Goal: Task Accomplishment & Management: Manage account settings

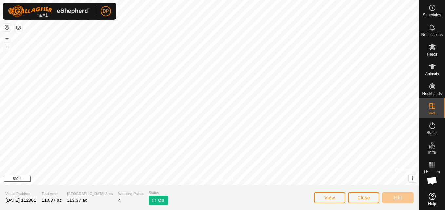
scroll to position [681, 0]
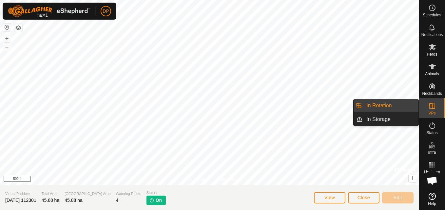
click at [388, 103] on link "In Rotation" at bounding box center [390, 105] width 56 height 13
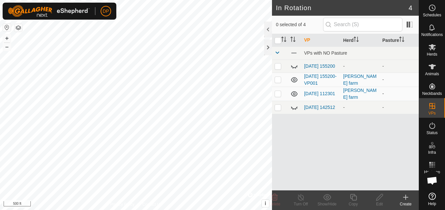
click at [295, 97] on icon at bounding box center [294, 93] width 7 height 5
click at [294, 80] on icon at bounding box center [294, 80] width 8 height 8
click at [311, 92] on link "[DATE] 112301" at bounding box center [319, 93] width 31 height 5
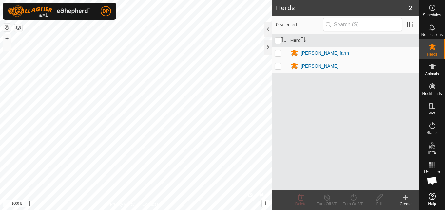
scroll to position [681, 0]
click at [278, 53] on p-checkbox at bounding box center [278, 52] width 7 height 5
checkbox input "true"
click at [279, 39] on input "checkbox" at bounding box center [278, 40] width 7 height 7
checkbox input "true"
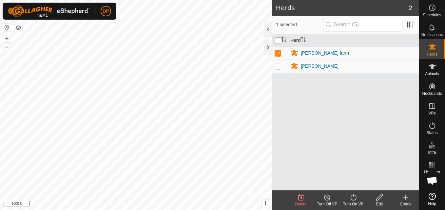
checkbox input "true"
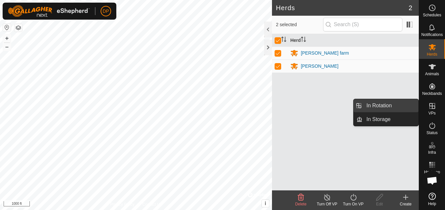
click at [403, 103] on link "In Rotation" at bounding box center [390, 105] width 56 height 13
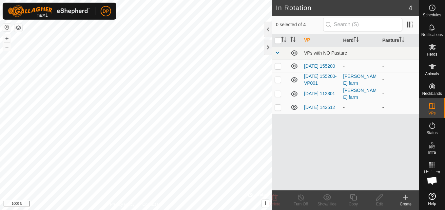
click at [295, 67] on icon at bounding box center [294, 66] width 7 height 5
click at [295, 81] on icon at bounding box center [294, 79] width 7 height 5
click at [293, 109] on icon at bounding box center [294, 108] width 8 height 8
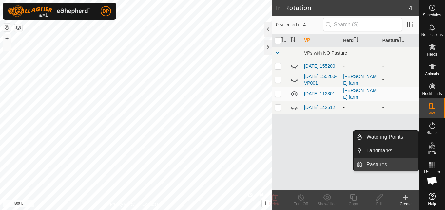
click at [393, 164] on link "Pastures" at bounding box center [390, 164] width 56 height 13
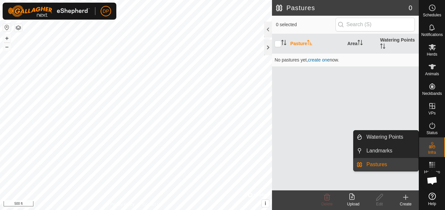
click at [393, 164] on link "Pastures" at bounding box center [390, 164] width 56 height 13
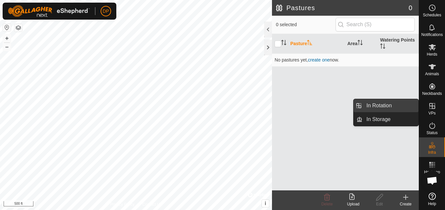
click at [411, 104] on link "In Rotation" at bounding box center [390, 105] width 56 height 13
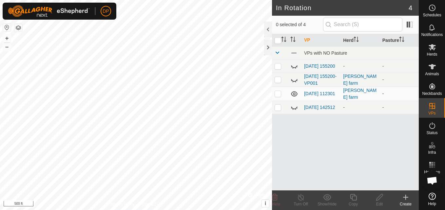
click at [277, 94] on p-checkbox at bounding box center [278, 93] width 7 height 5
checkbox input "true"
click at [300, 200] on icon at bounding box center [301, 198] width 8 height 8
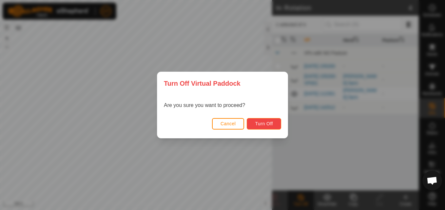
click at [264, 120] on button "Turn Off" at bounding box center [264, 123] width 34 height 11
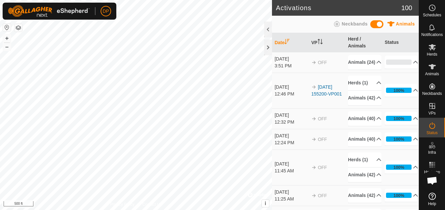
scroll to position [681, 0]
click at [432, 180] on span "Open chat" at bounding box center [432, 181] width 11 height 9
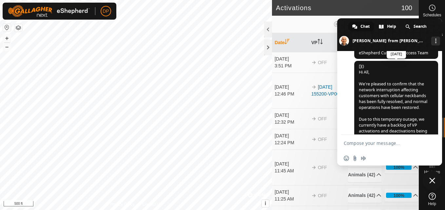
scroll to position [616, 0]
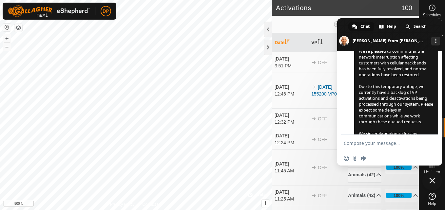
click at [432, 181] on span "Close chat" at bounding box center [432, 181] width 6 height 6
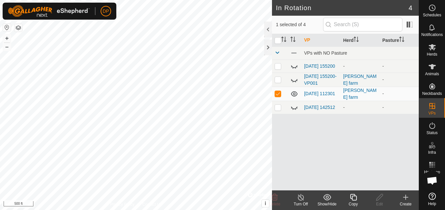
checkbox input "false"
click at [436, 47] on es-mob-svg-icon at bounding box center [432, 47] width 12 height 10
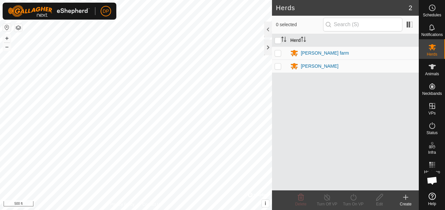
click at [277, 53] on p-checkbox at bounding box center [278, 52] width 7 height 5
checkbox input "true"
click at [276, 43] on input "checkbox" at bounding box center [278, 40] width 7 height 7
checkbox input "true"
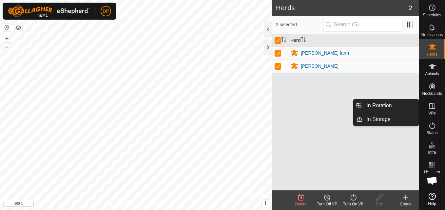
click at [432, 103] on icon at bounding box center [432, 106] width 8 height 8
click at [409, 104] on link "In Rotation" at bounding box center [390, 105] width 56 height 13
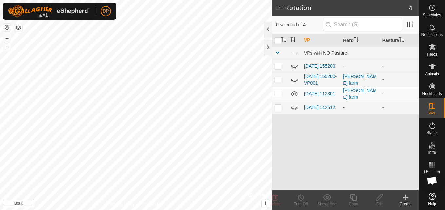
click at [293, 80] on icon at bounding box center [294, 80] width 8 height 8
click at [293, 80] on icon at bounding box center [294, 79] width 7 height 5
click at [294, 66] on icon at bounding box center [294, 66] width 8 height 8
click at [294, 66] on icon at bounding box center [294, 66] width 7 height 5
click at [294, 109] on icon at bounding box center [294, 108] width 8 height 8
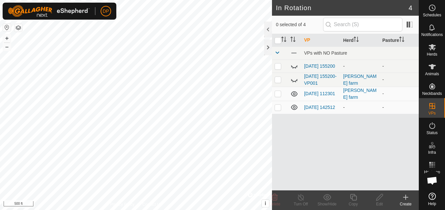
click at [278, 110] on p-checkbox at bounding box center [278, 107] width 7 height 5
click at [275, 110] on p-checkbox at bounding box center [278, 107] width 7 height 5
checkbox input "false"
click at [280, 94] on p-checkbox at bounding box center [278, 93] width 7 height 5
checkbox input "true"
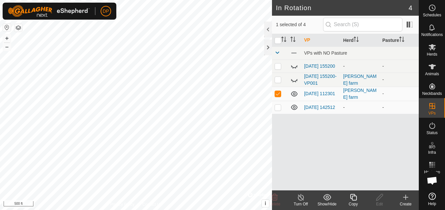
click at [278, 108] on p-checkbox at bounding box center [278, 107] width 7 height 5
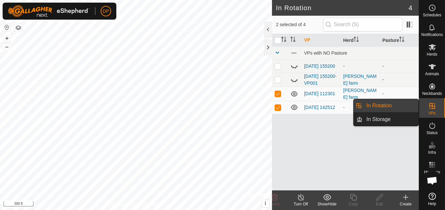
click at [404, 106] on link "In Rotation" at bounding box center [390, 105] width 56 height 13
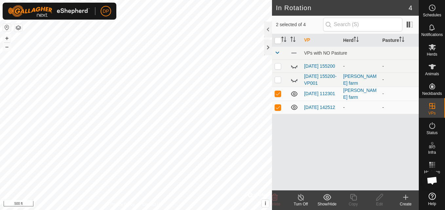
click at [277, 109] on p-checkbox at bounding box center [278, 107] width 7 height 5
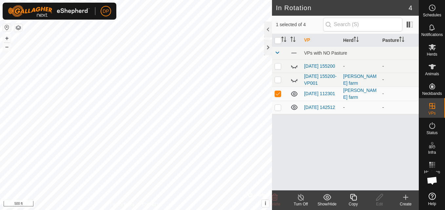
click at [277, 109] on p-checkbox at bounding box center [278, 107] width 7 height 5
checkbox input "false"
click at [276, 95] on p-checkbox at bounding box center [278, 93] width 7 height 5
click at [295, 108] on icon at bounding box center [294, 108] width 8 height 8
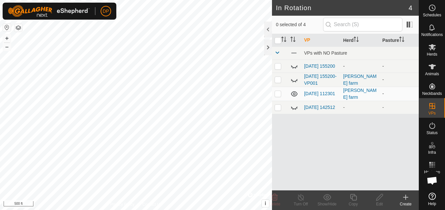
click at [278, 93] on p-checkbox at bounding box center [278, 93] width 7 height 5
checkbox input "true"
click at [300, 196] on icon at bounding box center [301, 198] width 8 height 8
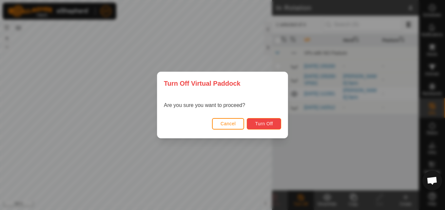
click at [265, 123] on span "Turn Off" at bounding box center [264, 123] width 18 height 5
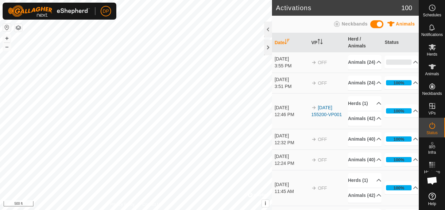
scroll to position [616, 0]
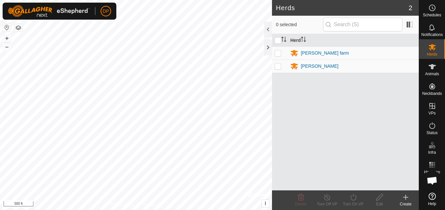
click at [276, 52] on p-checkbox at bounding box center [278, 52] width 7 height 5
checkbox input "true"
click at [352, 196] on icon at bounding box center [353, 198] width 8 height 8
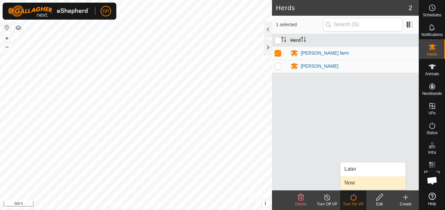
click at [352, 182] on span "Now" at bounding box center [349, 183] width 10 height 8
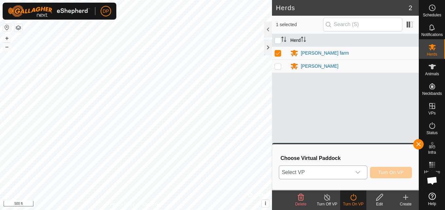
click at [358, 171] on icon "dropdown trigger" at bounding box center [357, 172] width 5 height 5
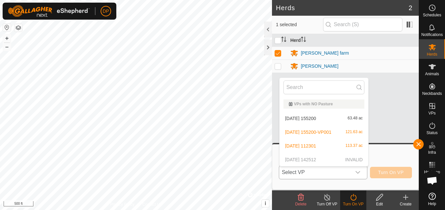
click at [322, 118] on li "2025-08-31 155200 63.48 ac" at bounding box center [323, 118] width 89 height 13
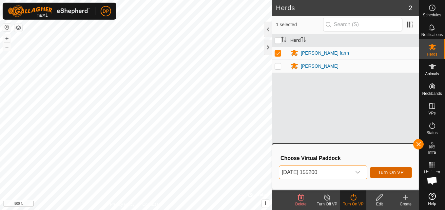
click at [393, 168] on button "Turn On VP" at bounding box center [391, 172] width 42 height 11
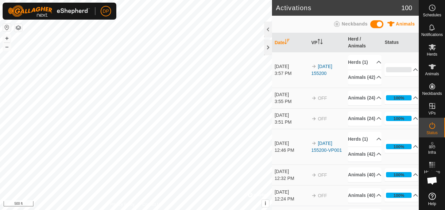
scroll to position [616, 0]
click at [430, 44] on icon at bounding box center [432, 47] width 8 height 8
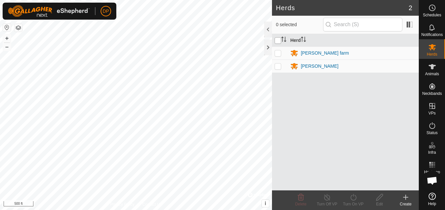
click at [277, 40] on input "checkbox" at bounding box center [278, 40] width 7 height 7
checkbox input "true"
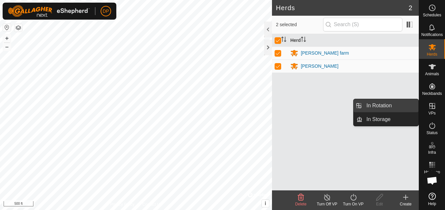
click at [389, 104] on link "In Rotation" at bounding box center [390, 105] width 56 height 13
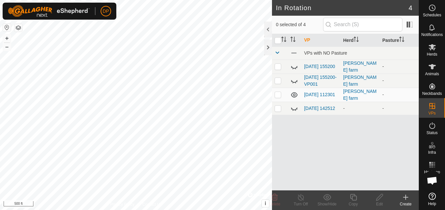
click at [291, 66] on icon at bounding box center [294, 67] width 7 height 3
click at [279, 67] on p-checkbox at bounding box center [278, 66] width 7 height 5
checkbox input "true"
click at [280, 95] on p-checkbox at bounding box center [278, 94] width 7 height 5
checkbox input "true"
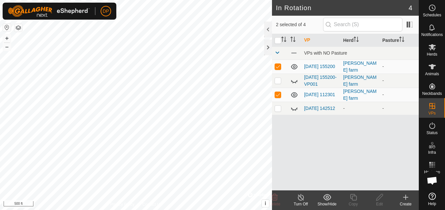
click at [297, 199] on icon at bounding box center [301, 198] width 8 height 8
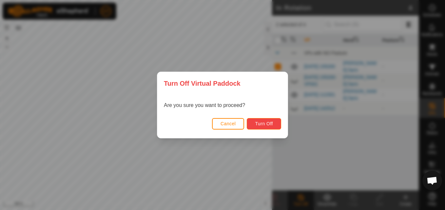
click at [261, 126] on span "Turn Off" at bounding box center [264, 123] width 18 height 5
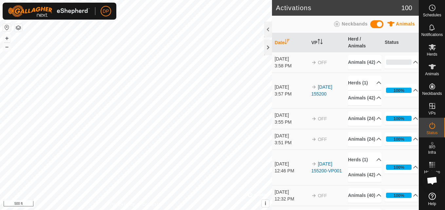
scroll to position [616, 0]
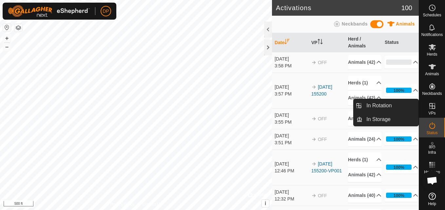
drag, startPoint x: 432, startPoint y: 106, endPoint x: 422, endPoint y: 104, distance: 9.6
click at [432, 106] on icon at bounding box center [432, 106] width 6 height 6
click at [399, 102] on link "In Rotation" at bounding box center [390, 105] width 56 height 13
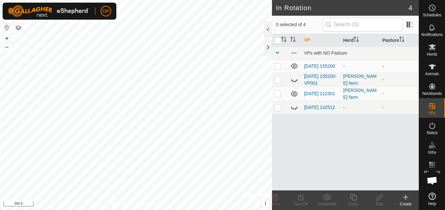
click at [276, 68] on p-checkbox at bounding box center [278, 66] width 7 height 5
checkbox input "true"
click at [277, 93] on p-checkbox at bounding box center [278, 93] width 7 height 5
checkbox input "false"
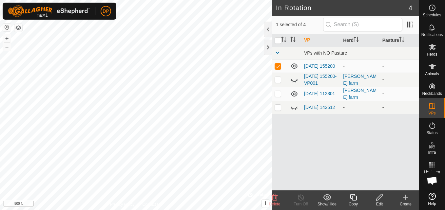
click at [279, 67] on p-checkbox at bounding box center [278, 66] width 7 height 5
checkbox input "false"
click at [277, 93] on p-checkbox at bounding box center [278, 93] width 7 height 5
checkbox input "true"
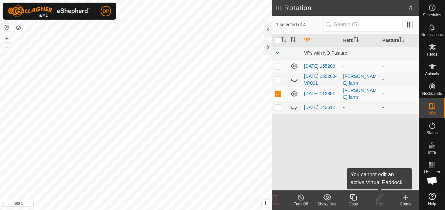
click at [382, 201] on icon at bounding box center [379, 198] width 8 height 8
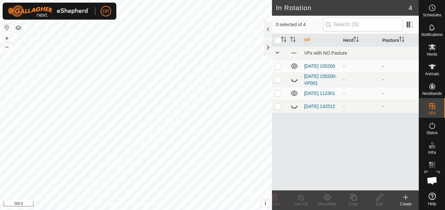
scroll to position [616, 0]
checkbox input "true"
click at [301, 198] on icon at bounding box center [301, 198] width 8 height 8
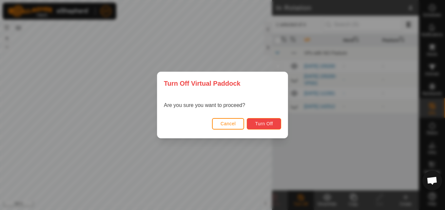
click at [258, 123] on span "Turn Off" at bounding box center [264, 123] width 18 height 5
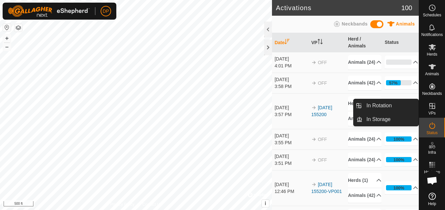
click at [432, 107] on icon at bounding box center [432, 106] width 6 height 6
click at [407, 103] on link "In Rotation" at bounding box center [390, 105] width 56 height 13
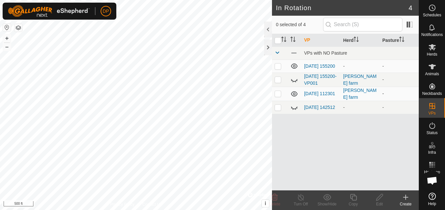
click at [292, 95] on icon at bounding box center [294, 94] width 8 height 8
click at [278, 66] on p-checkbox at bounding box center [278, 66] width 7 height 5
checkbox input "true"
click at [434, 181] on span "Open chat" at bounding box center [432, 181] width 11 height 9
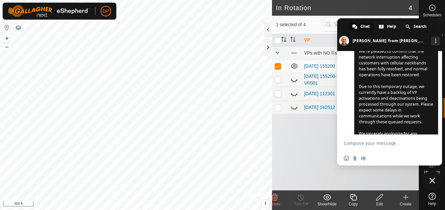
scroll to position [682, 0]
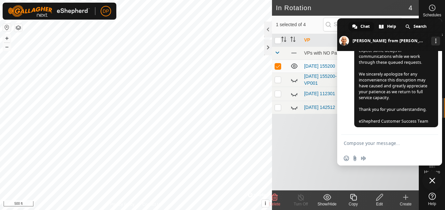
click at [434, 181] on span "Close chat" at bounding box center [432, 181] width 6 height 6
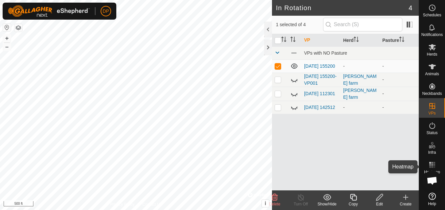
click at [425, 167] on div "Heatmap" at bounding box center [432, 167] width 26 height 20
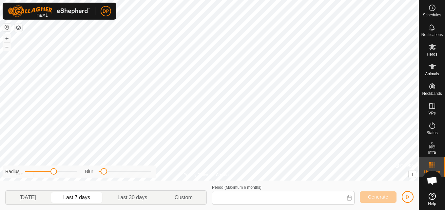
type input "Sep 19, 2025 - Sep 25, 2025"
click at [425, 167] on div "Heatmap" at bounding box center [432, 167] width 26 height 20
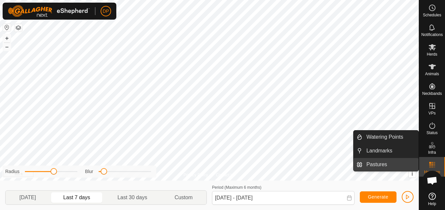
click at [404, 165] on link "Pastures" at bounding box center [390, 164] width 56 height 13
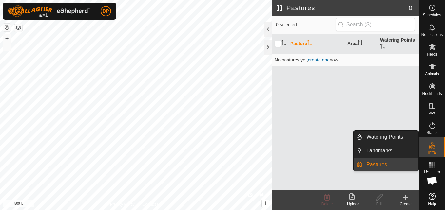
click at [391, 162] on link "Pastures" at bounding box center [390, 164] width 56 height 13
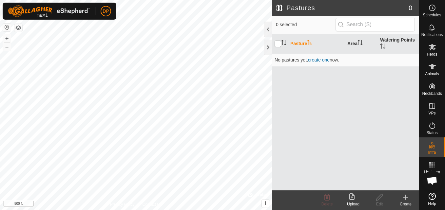
click at [276, 46] on input "checkbox" at bounding box center [278, 44] width 7 height 7
click at [279, 45] on input "checkbox" at bounding box center [278, 44] width 7 height 7
checkbox input "false"
click at [432, 47] on icon at bounding box center [432, 47] width 7 height 6
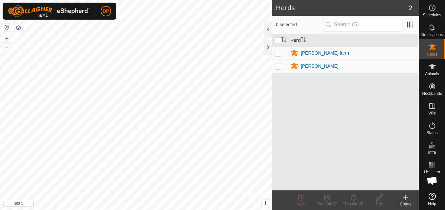
click at [277, 53] on p-checkbox at bounding box center [278, 52] width 7 height 5
checkbox input "true"
click at [354, 198] on icon at bounding box center [353, 198] width 8 height 8
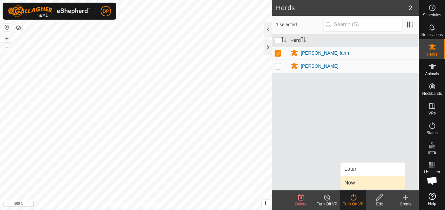
click at [357, 184] on link "Now" at bounding box center [372, 183] width 65 height 13
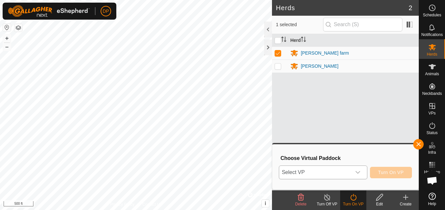
click at [360, 174] on icon "dropdown trigger" at bounding box center [357, 172] width 5 height 5
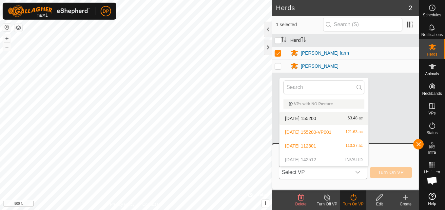
click at [320, 118] on li "2025-08-31 155200 63.48 ac" at bounding box center [323, 118] width 89 height 13
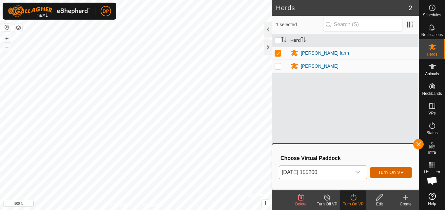
click at [390, 172] on span "Turn On VP" at bounding box center [391, 172] width 26 height 5
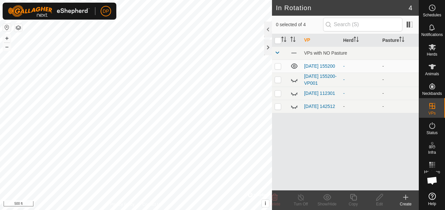
scroll to position [682, 0]
click at [293, 93] on icon at bounding box center [294, 93] width 8 height 8
click at [277, 94] on p-checkbox at bounding box center [278, 93] width 7 height 5
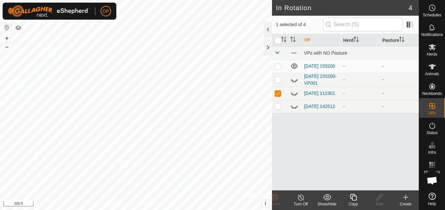
checkbox input "false"
click at [309, 93] on link "[DATE] 112301" at bounding box center [319, 93] width 31 height 5
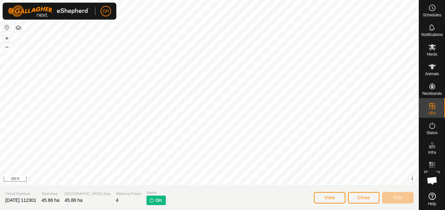
scroll to position [682, 0]
click at [428, 130] on es-activation-svg-icon at bounding box center [432, 126] width 12 height 10
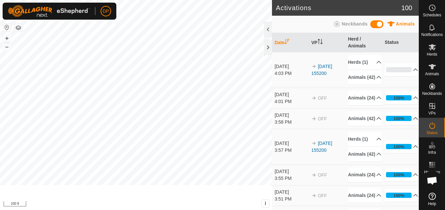
click at [405, 108] on td "100% In Progress Pending 0 Sent 0 Completed Confirmed 0 Overridden 0 Cancelled …" at bounding box center [400, 98] width 37 height 21
click at [428, 26] on icon at bounding box center [432, 28] width 8 height 8
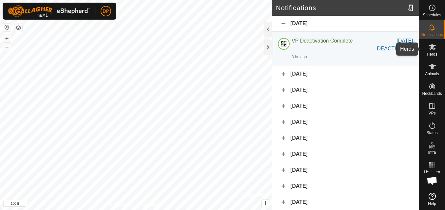
click at [432, 48] on icon at bounding box center [432, 47] width 7 height 6
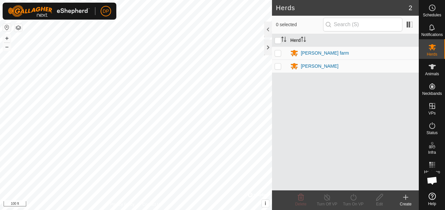
click at [277, 53] on p-checkbox at bounding box center [278, 52] width 7 height 5
checkbox input "true"
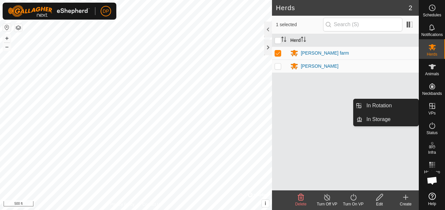
click at [430, 104] on icon at bounding box center [432, 106] width 6 height 6
click at [409, 106] on link "In Rotation" at bounding box center [390, 105] width 56 height 13
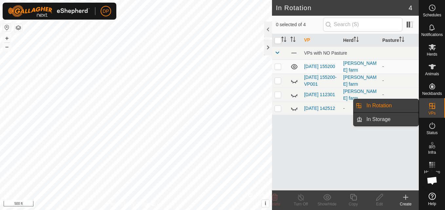
click at [401, 118] on link "In Storage" at bounding box center [390, 119] width 56 height 13
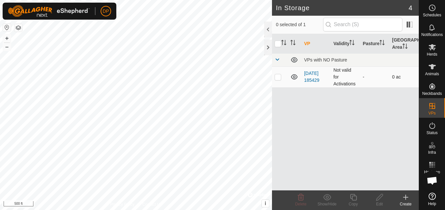
click at [297, 78] on icon at bounding box center [294, 77] width 8 height 8
click at [297, 78] on icon at bounding box center [296, 77] width 1 height 1
click at [277, 77] on p-checkbox at bounding box center [278, 76] width 7 height 5
checkbox input "true"
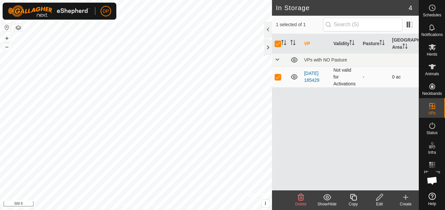
click at [274, 76] on td at bounding box center [280, 77] width 16 height 21
checkbox input "false"
click at [274, 76] on td at bounding box center [280, 77] width 16 height 21
checkbox input "true"
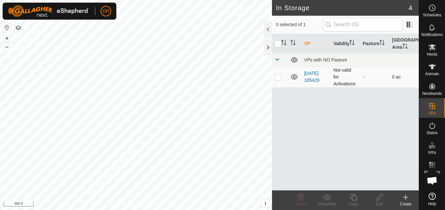
checkbox input "true"
click at [294, 76] on icon at bounding box center [294, 77] width 8 height 8
click at [316, 72] on link "[DATE] 185429" at bounding box center [311, 77] width 15 height 12
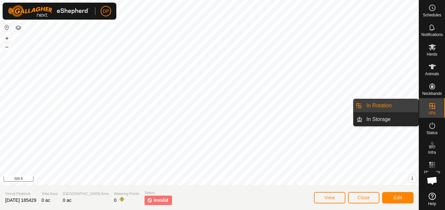
click at [402, 101] on link "In Rotation" at bounding box center [390, 105] width 56 height 13
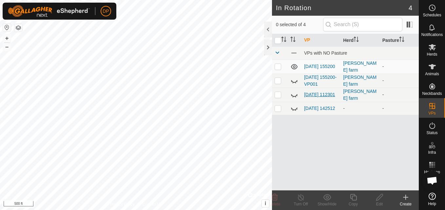
click at [311, 93] on link "[DATE] 112301" at bounding box center [319, 94] width 31 height 5
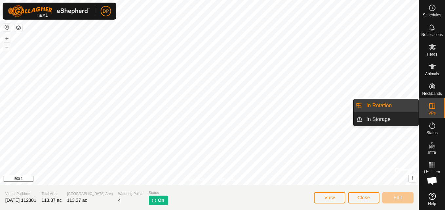
click at [396, 107] on link "In Rotation" at bounding box center [390, 105] width 56 height 13
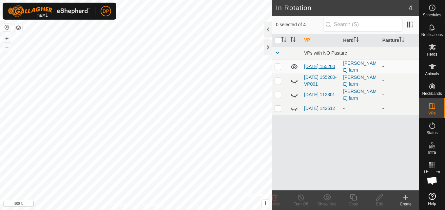
click at [308, 68] on link "[DATE] 155200" at bounding box center [319, 66] width 31 height 5
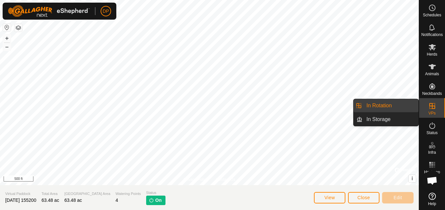
click at [432, 109] on icon at bounding box center [432, 106] width 8 height 8
click at [403, 104] on link "In Rotation" at bounding box center [390, 105] width 56 height 13
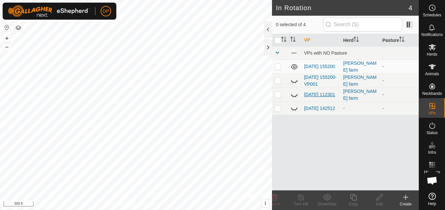
click at [310, 92] on link "[DATE] 112301" at bounding box center [319, 94] width 31 height 5
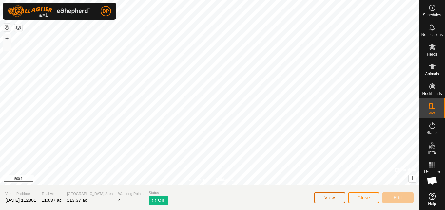
click at [341, 198] on button "View" at bounding box center [329, 197] width 31 height 11
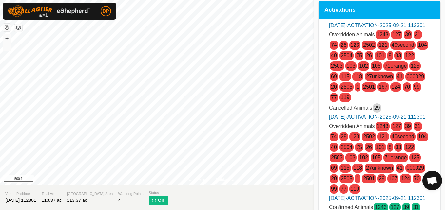
click at [405, 173] on span "000029" at bounding box center [415, 168] width 20 height 9
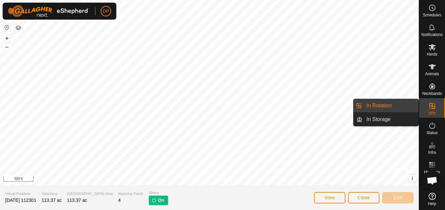
click at [408, 104] on link "In Rotation" at bounding box center [390, 105] width 56 height 13
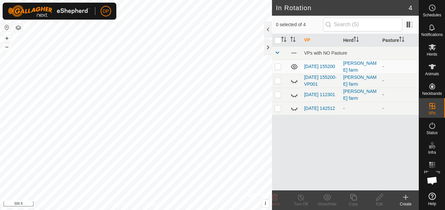
click at [294, 94] on icon at bounding box center [294, 95] width 8 height 8
click at [310, 93] on link "[DATE] 112301" at bounding box center [319, 94] width 31 height 5
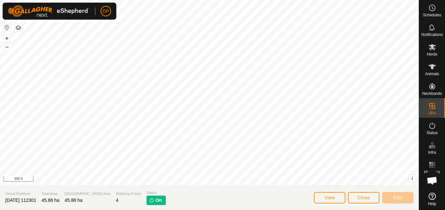
scroll to position [682, 0]
